Goal: Connect with others: Connect with others

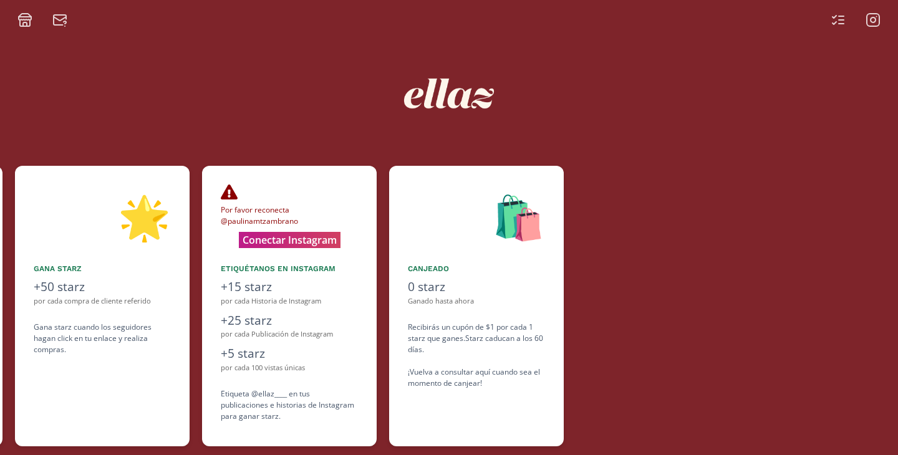
scroll to position [0, 748]
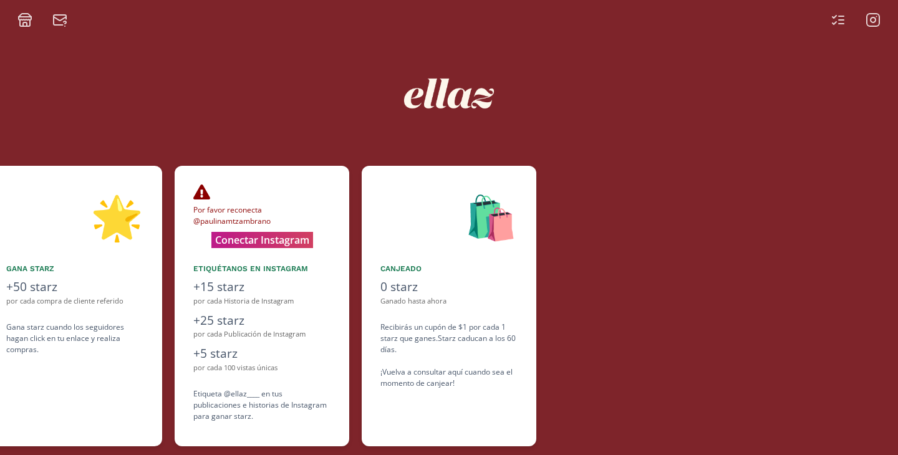
click at [348, 244] on div "Por favor reconecta @paulinamtzambrano Su Instagram puede desconectarse si han …" at bounding box center [262, 306] width 175 height 281
click at [294, 233] on button "Conectar Instagram" at bounding box center [262, 239] width 122 height 19
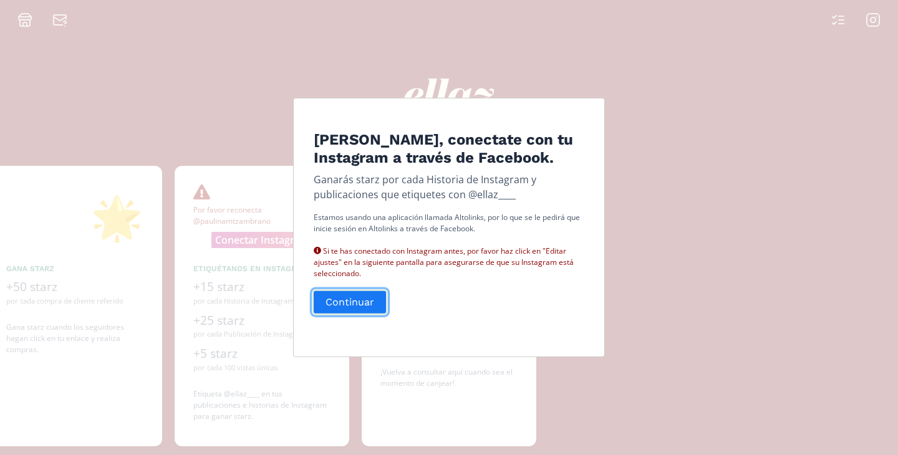
click at [364, 308] on button "Continuar" at bounding box center [350, 302] width 76 height 27
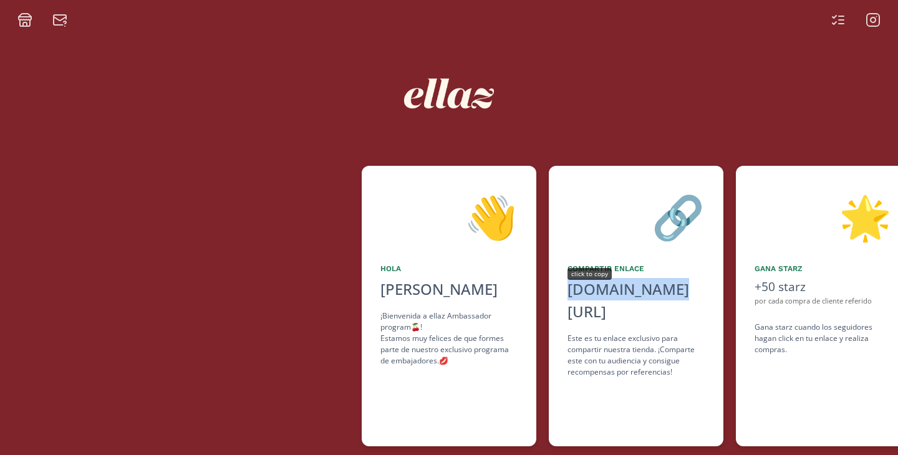
click at [640, 287] on div "[DOMAIN_NAME][URL]" at bounding box center [635, 300] width 137 height 45
